Goal: Register for event/course

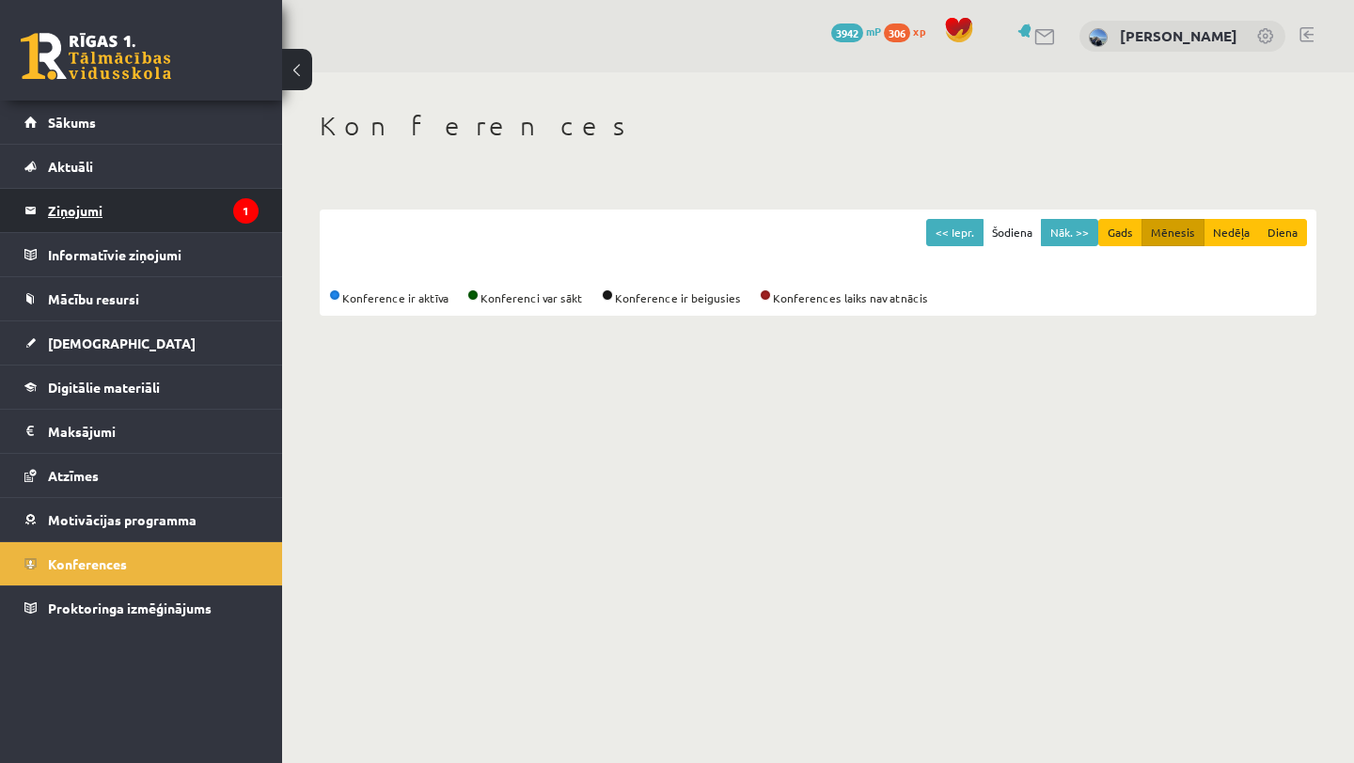
click at [78, 197] on legend "Ziņojumi 1" at bounding box center [153, 210] width 211 height 43
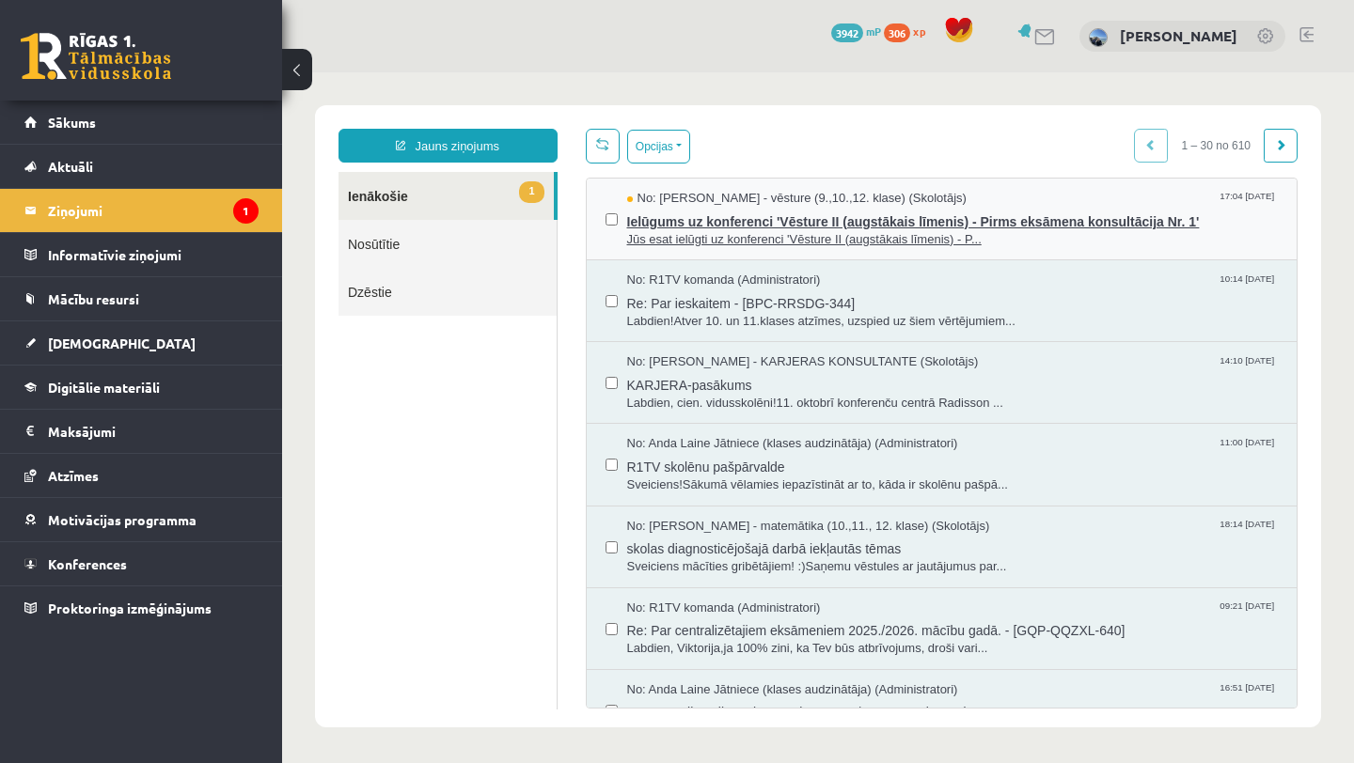
click at [797, 231] on span "Jūs esat ielūgti uz konferenci 'Vēsture II (augstākais līmenis) - P..." at bounding box center [952, 240] width 651 height 18
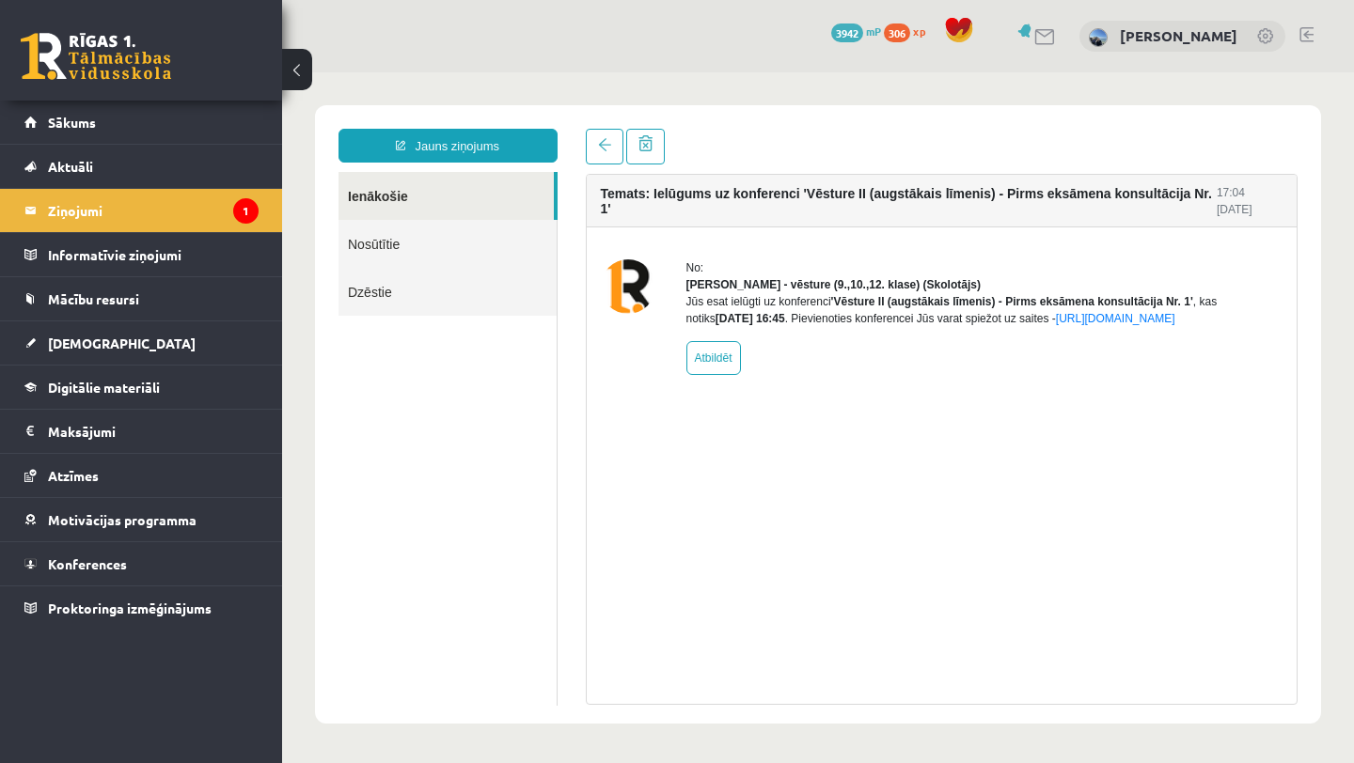
click at [713, 221] on div "Temats: Ielūgums uz konferenci 'Vēsture II (augstākais līmenis) - Pirms eksāmen…" at bounding box center [942, 201] width 711 height 53
click at [63, 571] on link "Konferences" at bounding box center [141, 563] width 234 height 43
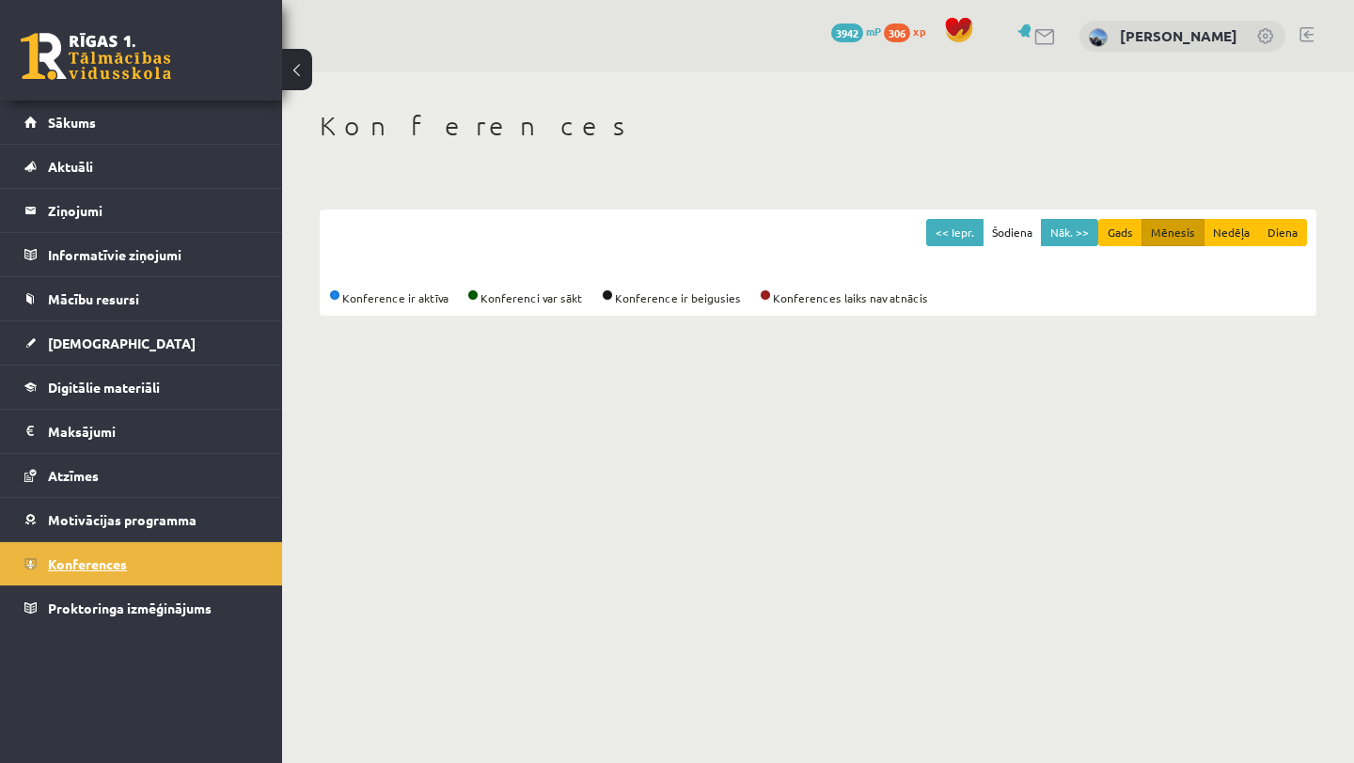
click at [56, 564] on span "Konferences" at bounding box center [87, 564] width 79 height 17
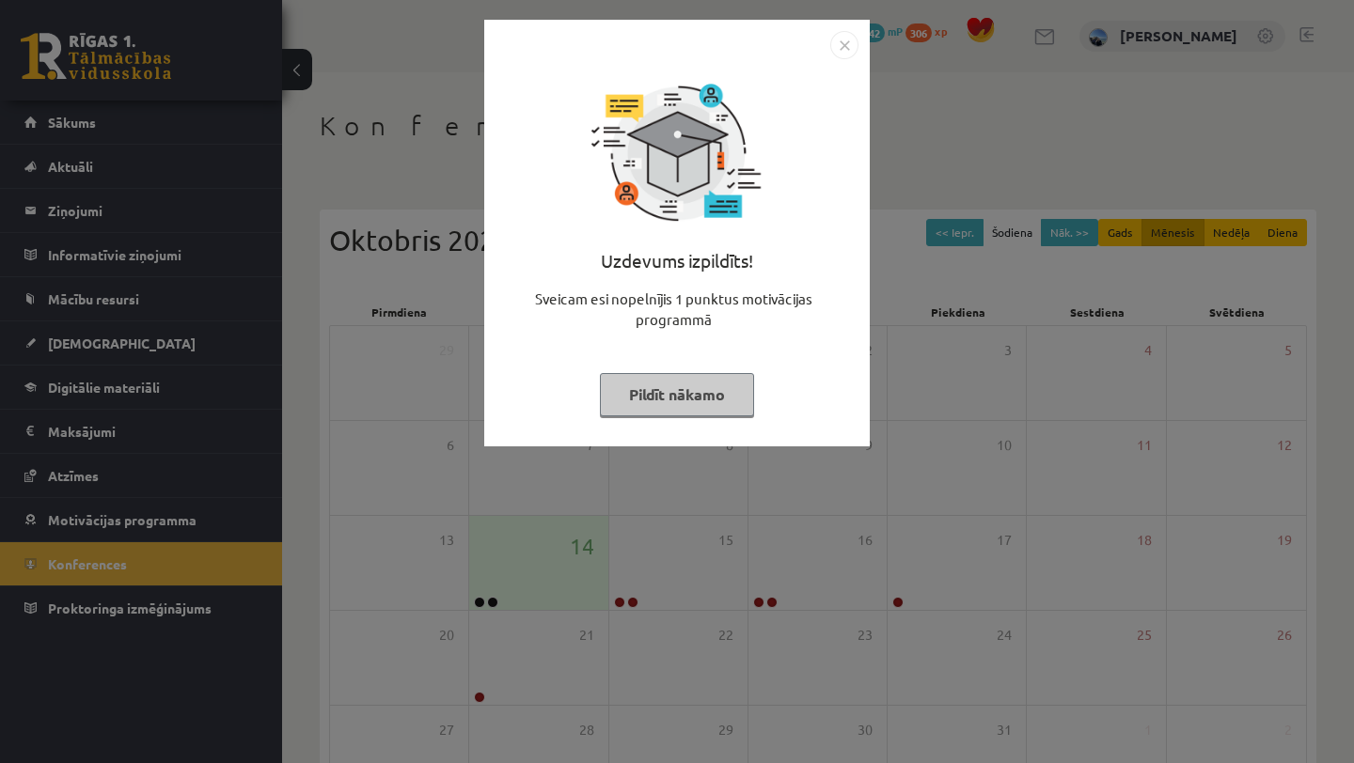
click at [670, 400] on button "Pildīt nākamo" at bounding box center [677, 394] width 154 height 43
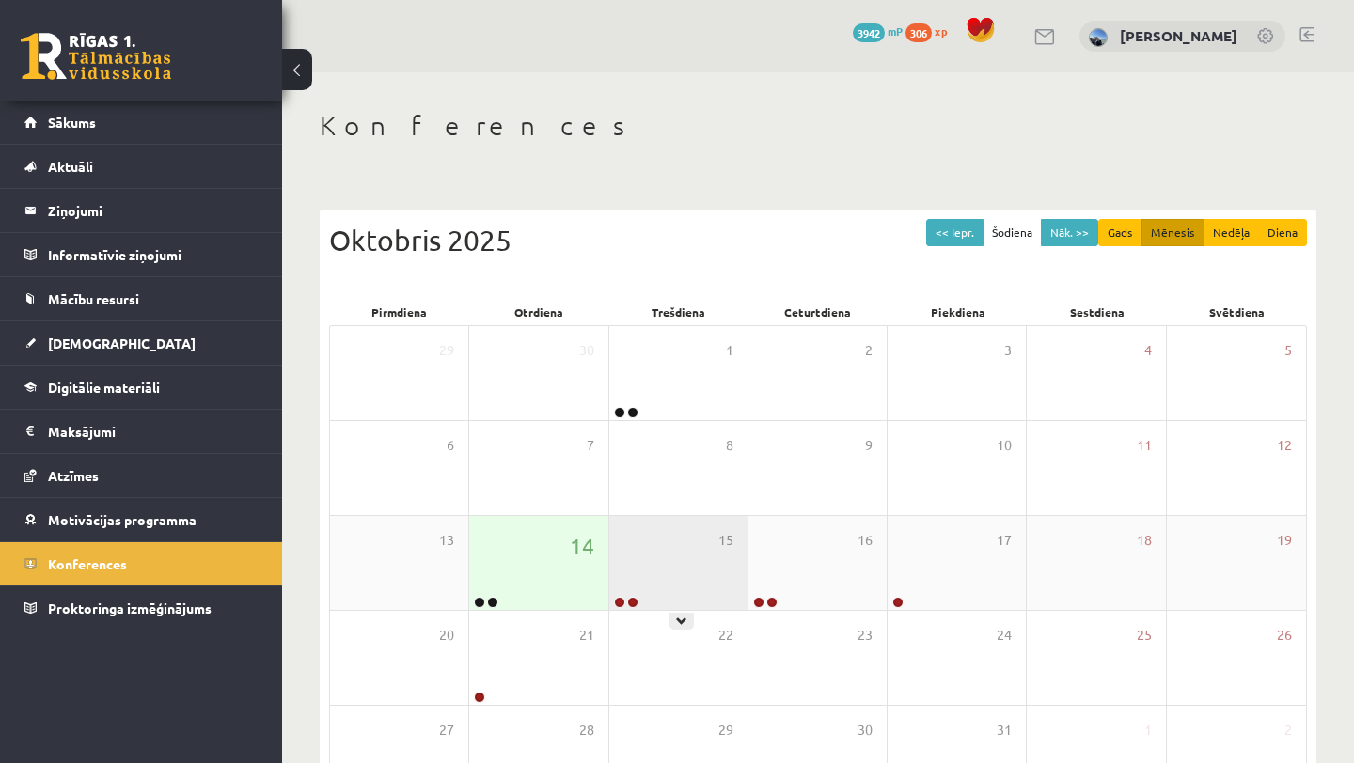
click at [654, 582] on div "15" at bounding box center [678, 563] width 138 height 94
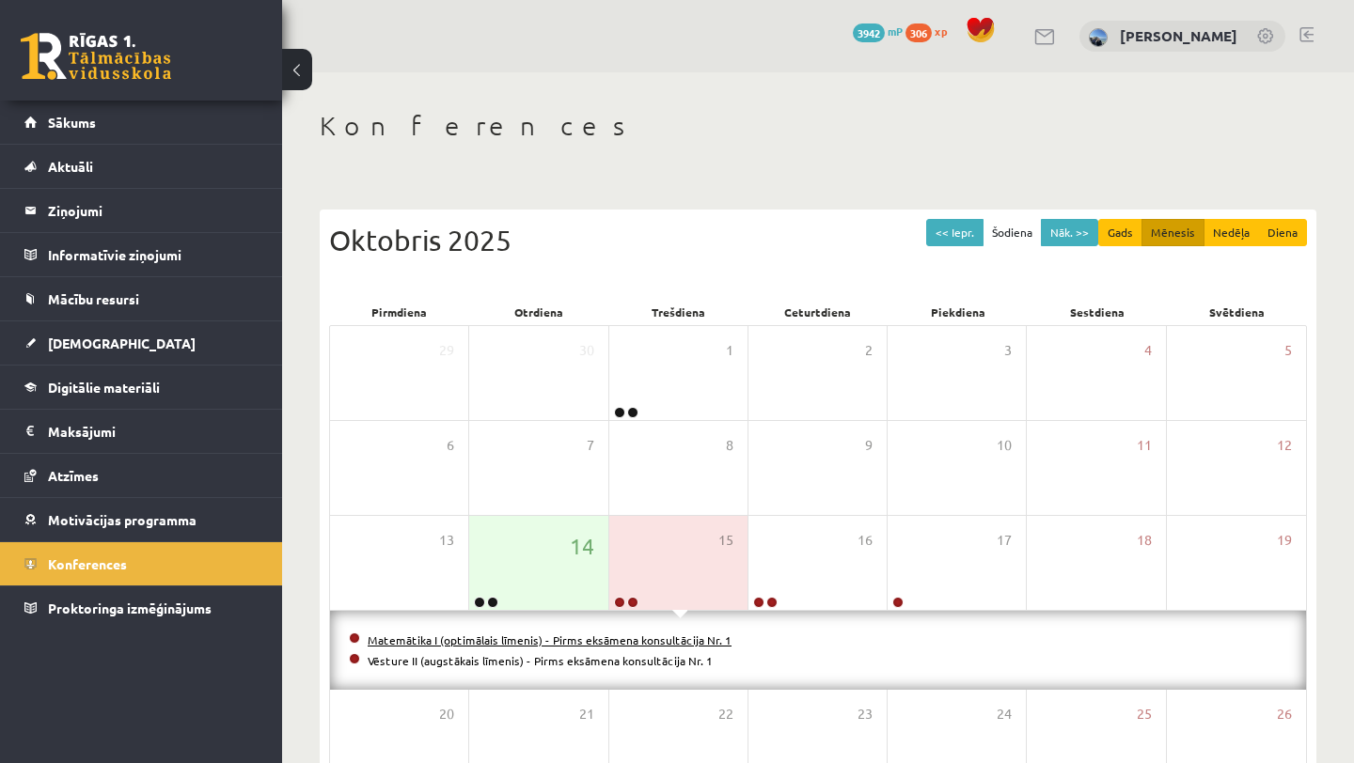
click at [559, 637] on link "Matemātika I (optimālais līmenis) - Pirms eksāmena konsultācija Nr. 1" at bounding box center [550, 640] width 364 height 15
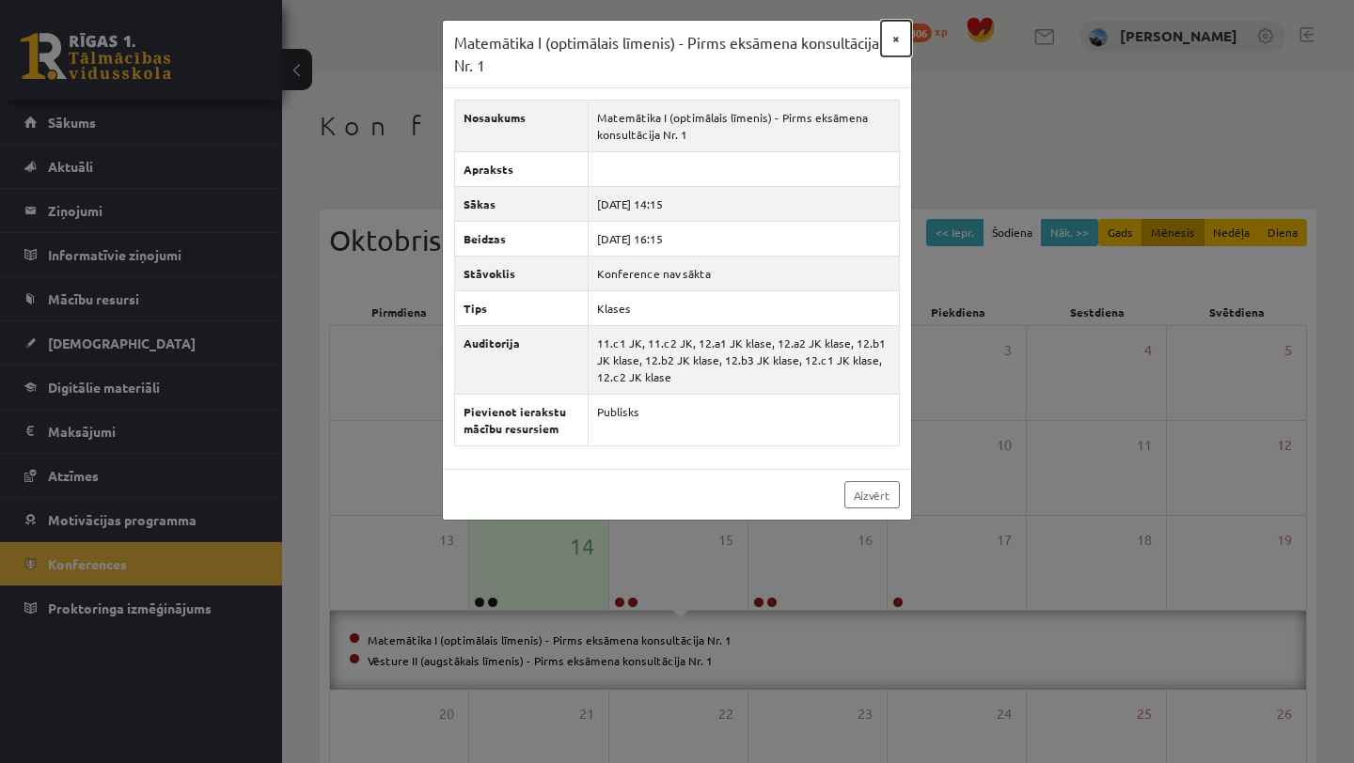
click at [895, 41] on button "×" at bounding box center [896, 39] width 30 height 36
